Goal: Book appointment/travel/reservation

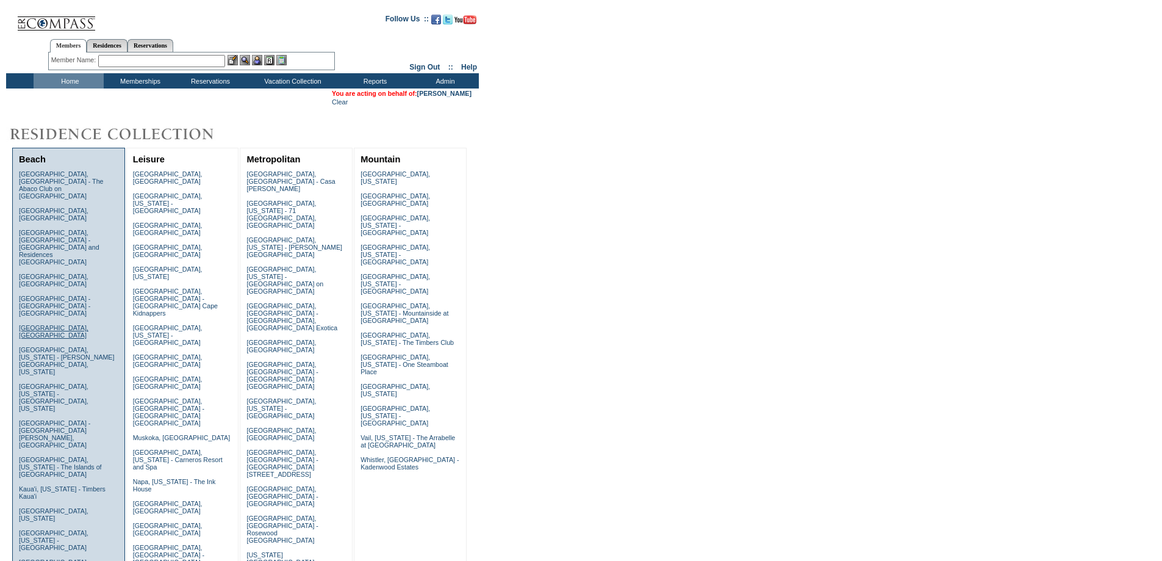
click at [34, 324] on link "[GEOGRAPHIC_DATA], [GEOGRAPHIC_DATA]" at bounding box center [54, 331] width 70 height 15
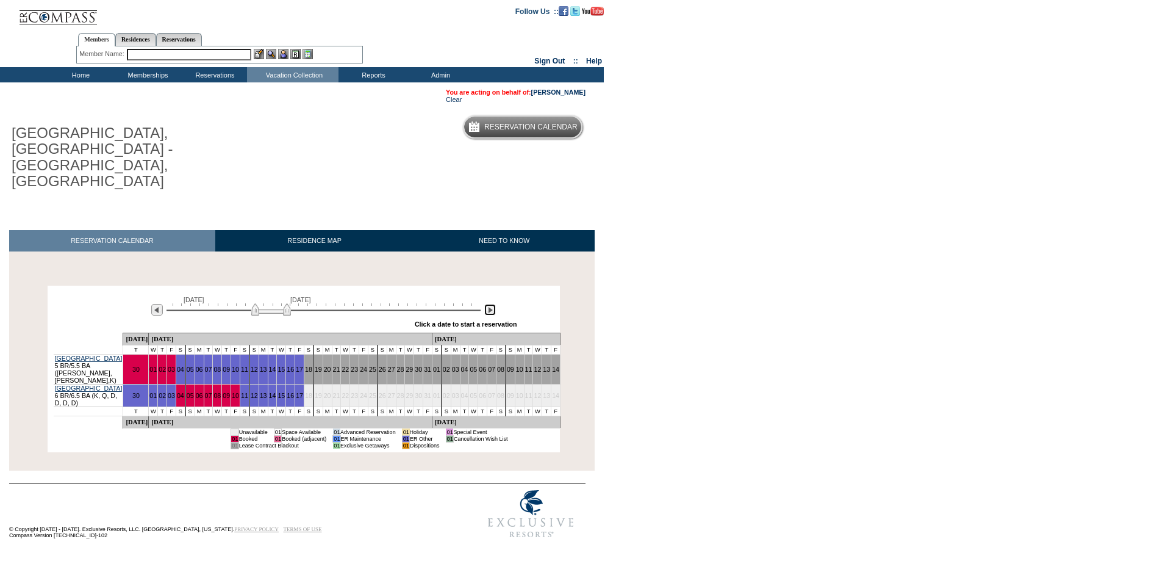
click at [490, 304] on img at bounding box center [490, 310] width 12 height 12
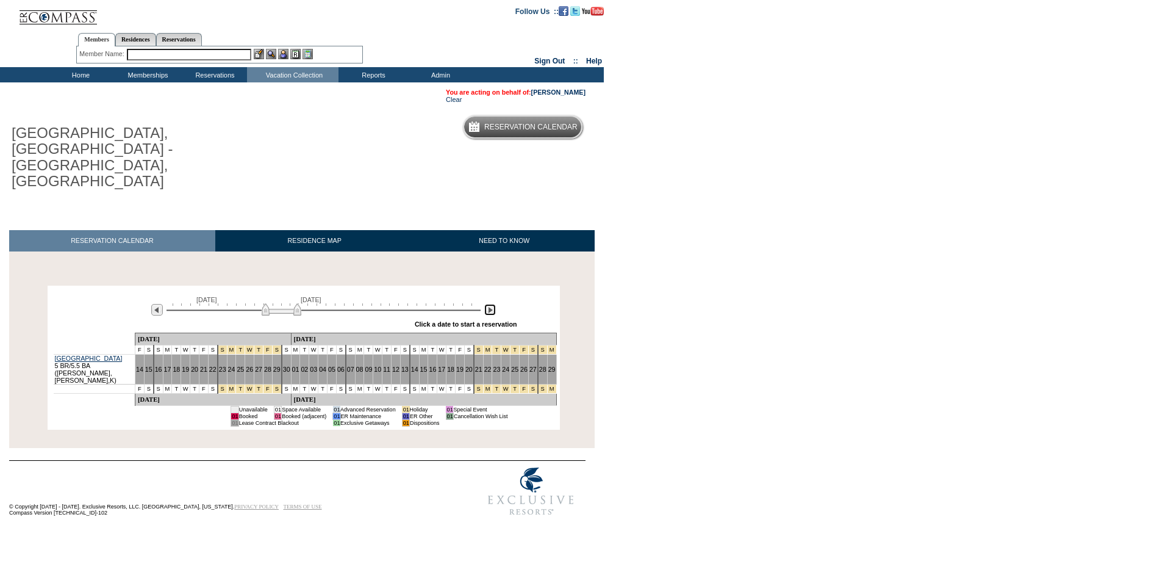
click at [490, 304] on img at bounding box center [490, 310] width 12 height 12
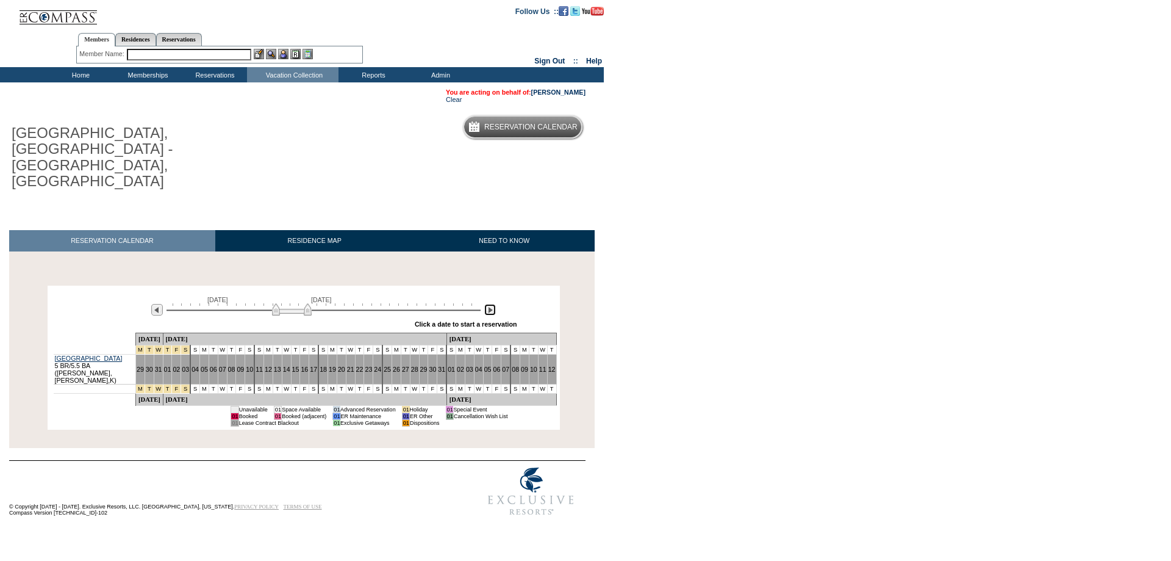
click at [490, 304] on img at bounding box center [490, 310] width 12 height 12
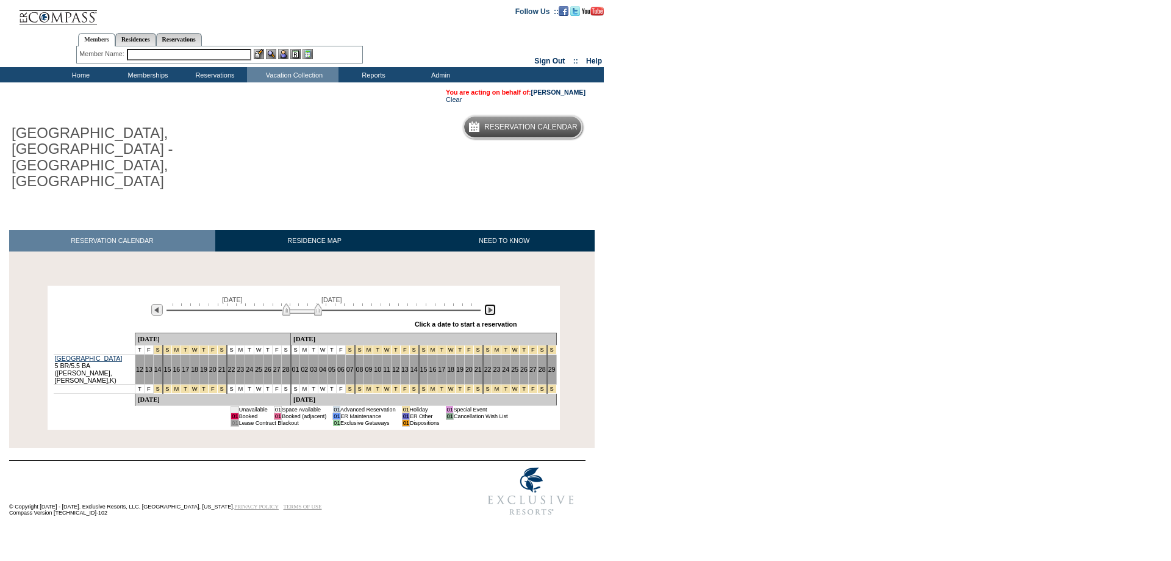
click at [490, 304] on img at bounding box center [490, 310] width 12 height 12
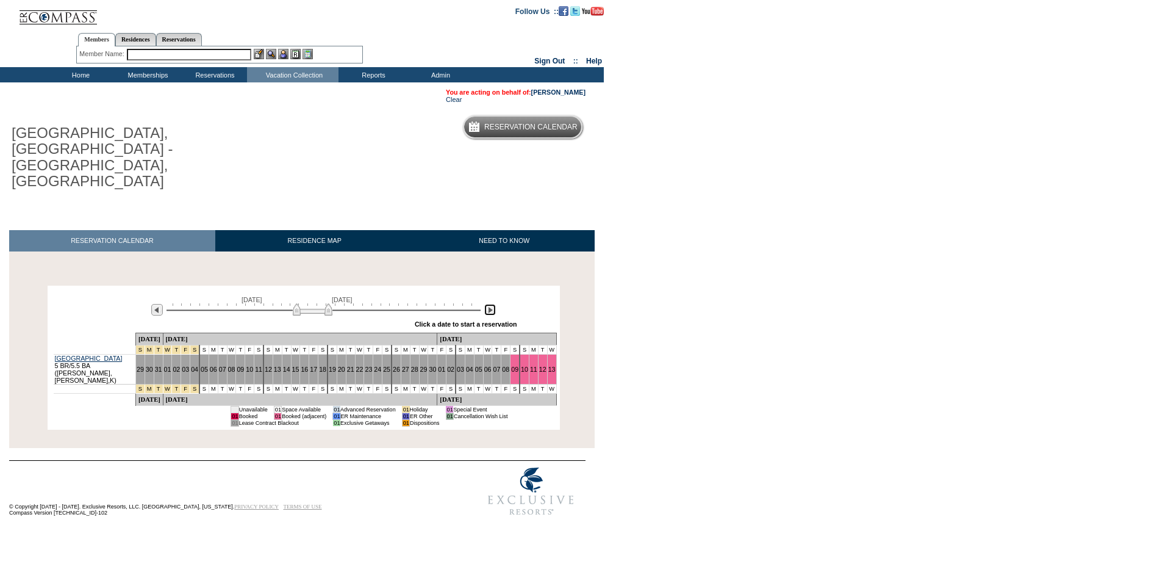
click at [490, 304] on img at bounding box center [490, 310] width 12 height 12
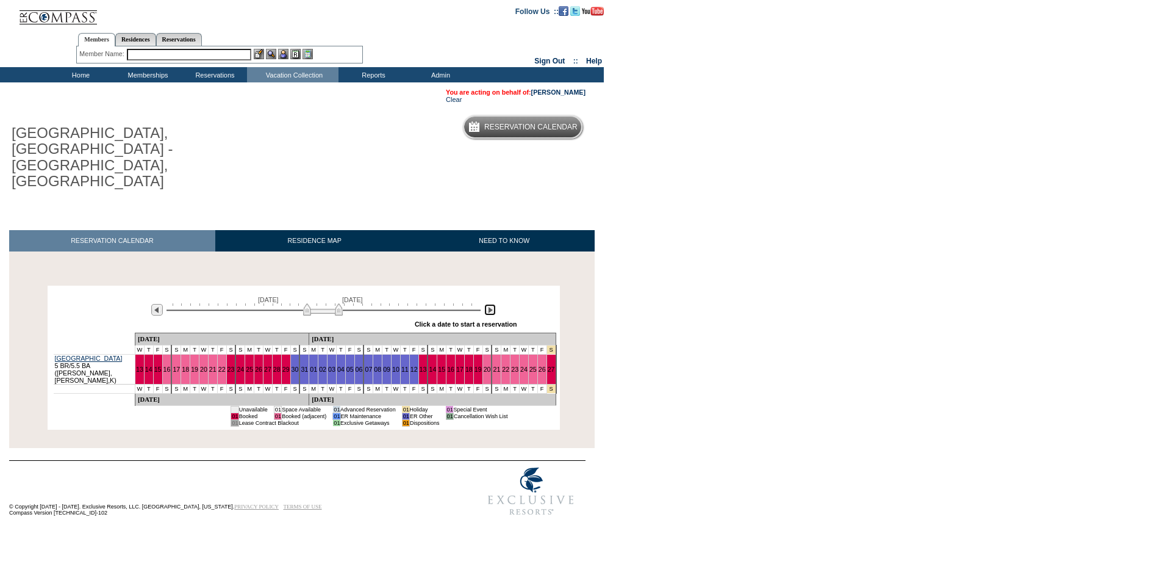
click at [491, 304] on img at bounding box center [490, 310] width 12 height 12
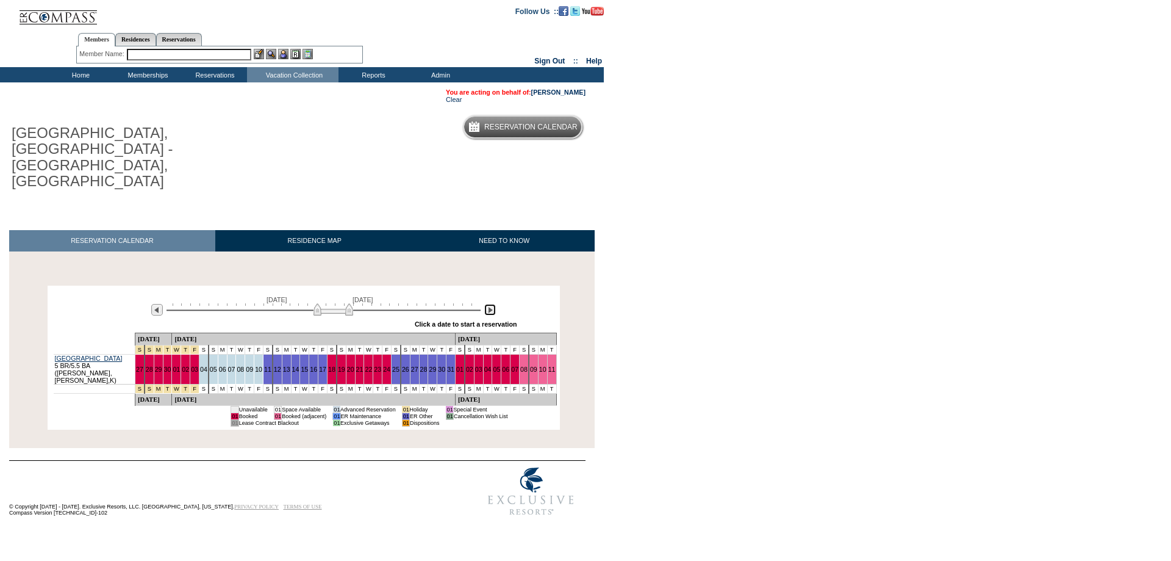
click at [492, 304] on img at bounding box center [490, 310] width 12 height 12
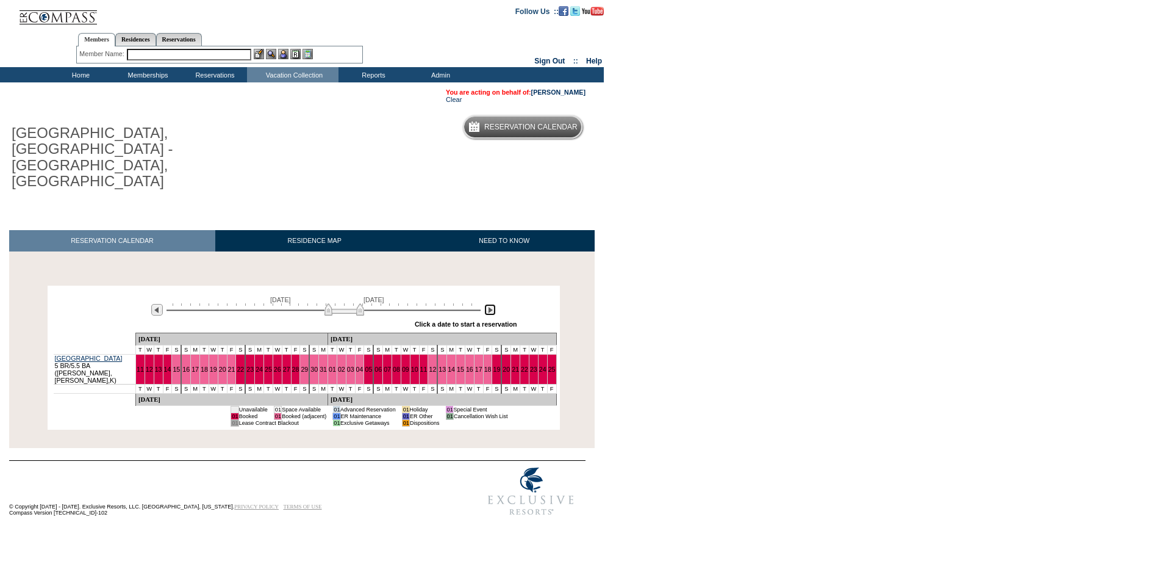
click at [492, 304] on img at bounding box center [490, 310] width 12 height 12
